Goal: Book appointment/travel/reservation

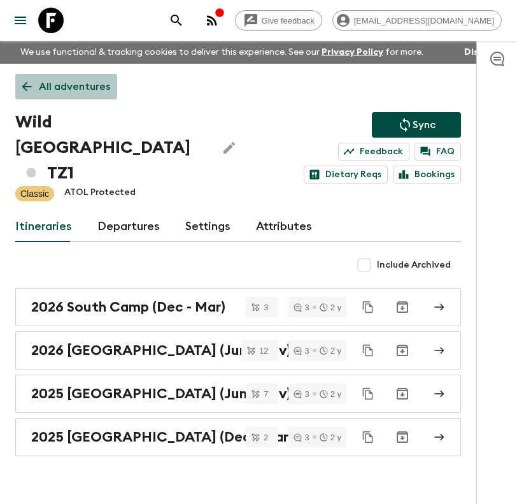
click at [90, 92] on p "All adventures" at bounding box center [74, 86] width 71 height 15
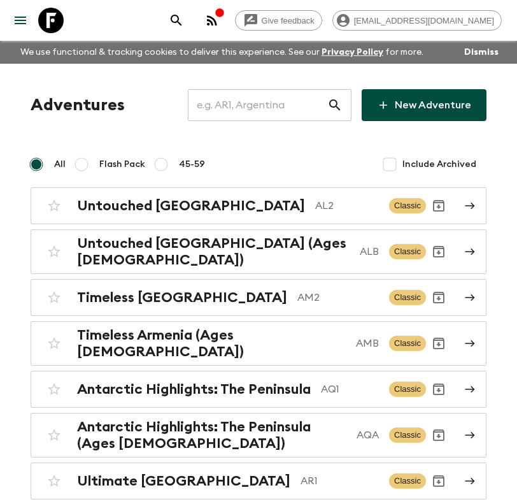
click at [297, 108] on input "text" at bounding box center [257, 105] width 139 height 36
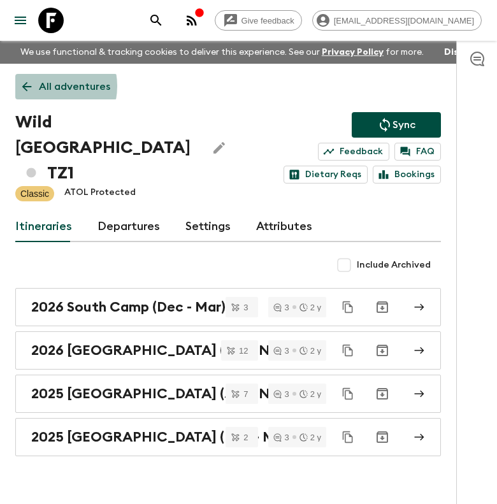
click at [41, 86] on p "All adventures" at bounding box center [74, 86] width 71 height 15
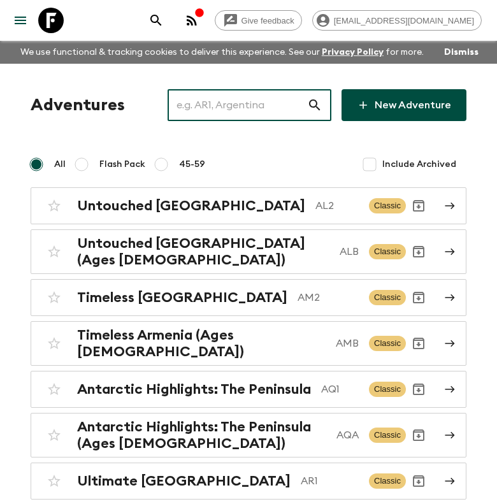
click at [239, 100] on input "text" at bounding box center [236, 105] width 139 height 36
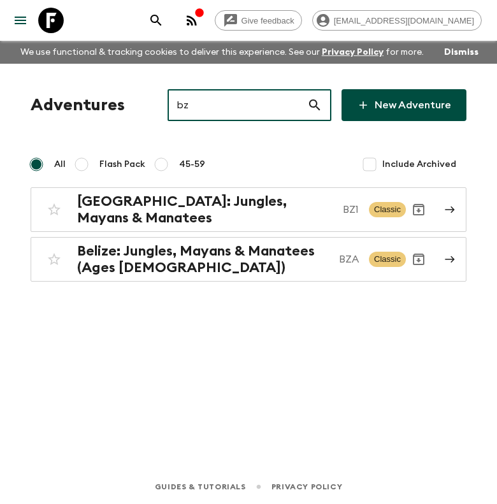
type input "bz1"
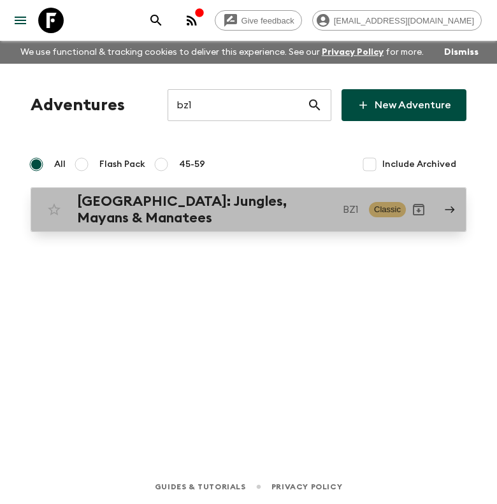
click at [250, 201] on h2 "[GEOGRAPHIC_DATA]: Jungles, Mayans & Manatees" at bounding box center [204, 209] width 255 height 33
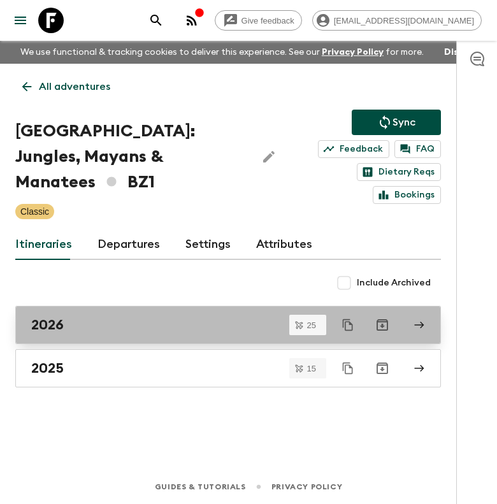
click at [198, 316] on div "2026" at bounding box center [215, 324] width 369 height 17
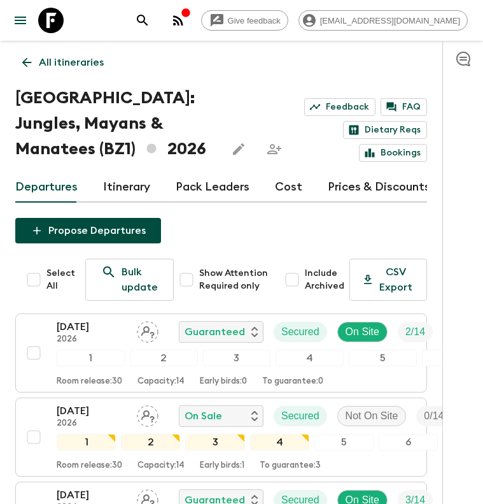
scroll to position [39, 0]
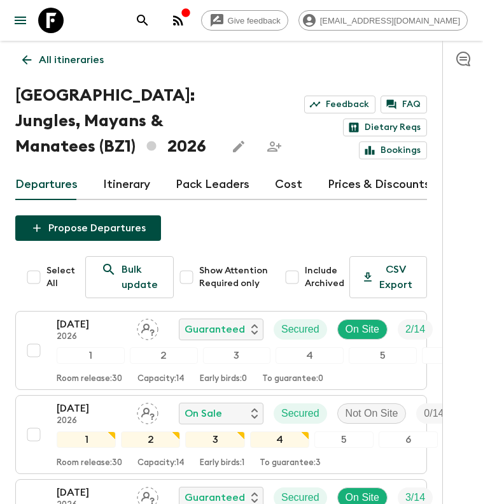
click at [74, 53] on p "All itineraries" at bounding box center [71, 59] width 65 height 15
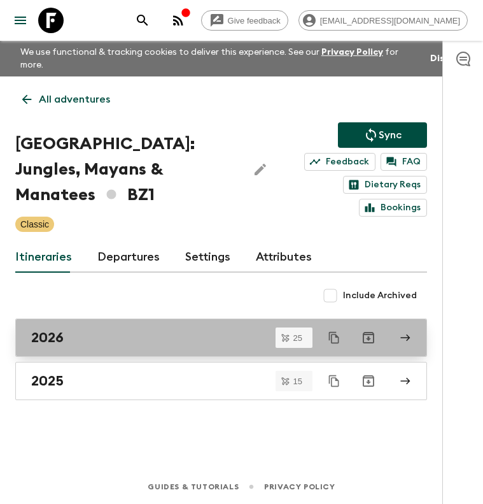
click at [176, 329] on div "2026" at bounding box center [209, 337] width 356 height 17
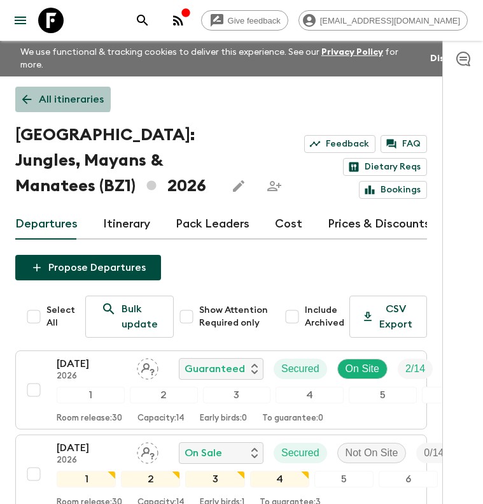
click at [36, 87] on link "All itineraries" at bounding box center [63, 99] width 96 height 25
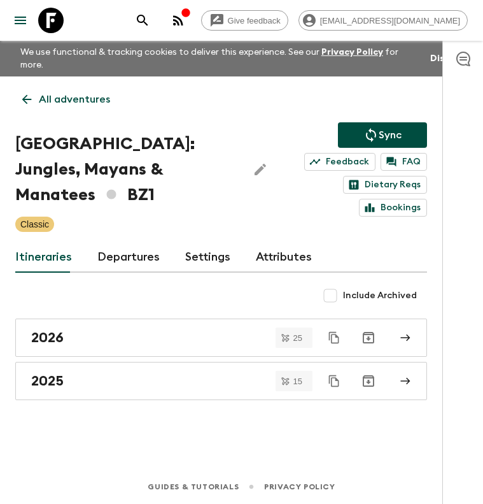
click at [134, 404] on div "All adventures [GEOGRAPHIC_DATA]: Jungles, Mayans & Manatees BZ1 Sync Feedback …" at bounding box center [221, 254] width 442 height 357
click at [53, 92] on p "All adventures" at bounding box center [74, 99] width 71 height 15
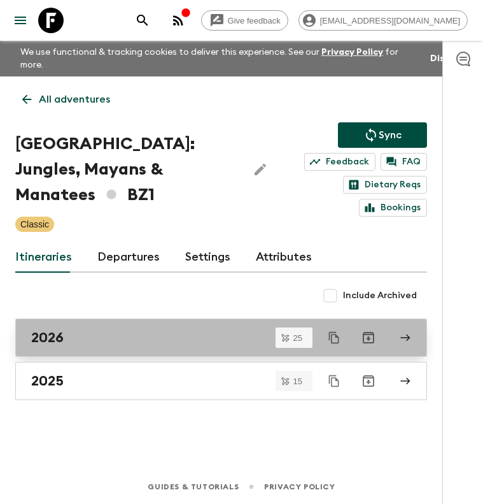
click at [151, 329] on div "2026" at bounding box center [209, 337] width 356 height 17
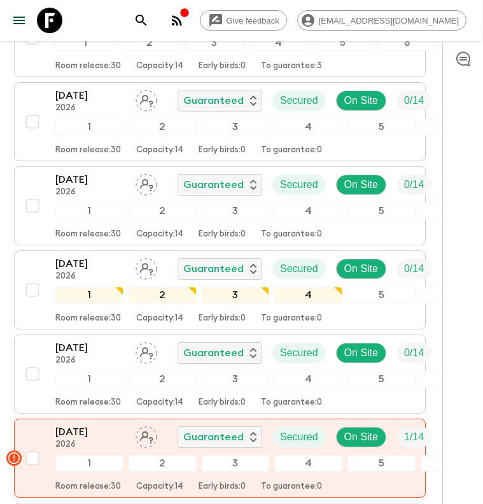
scroll to position [861, 1]
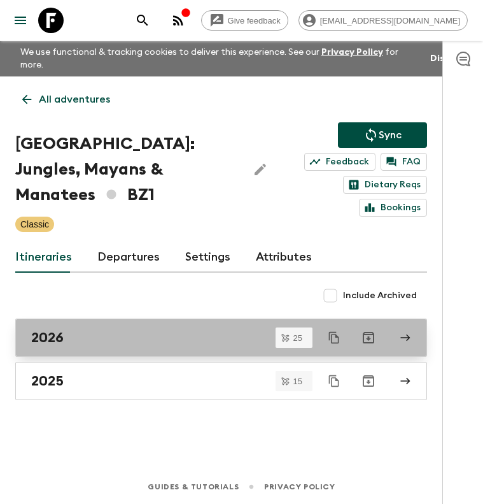
click at [226, 329] on div "2026" at bounding box center [209, 337] width 356 height 17
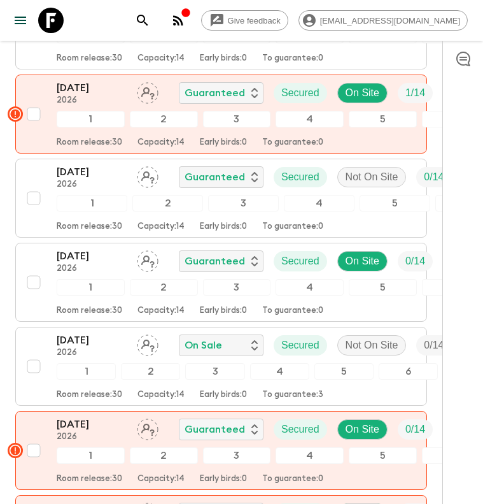
scroll to position [1538, 0]
